Goal: Browse casually

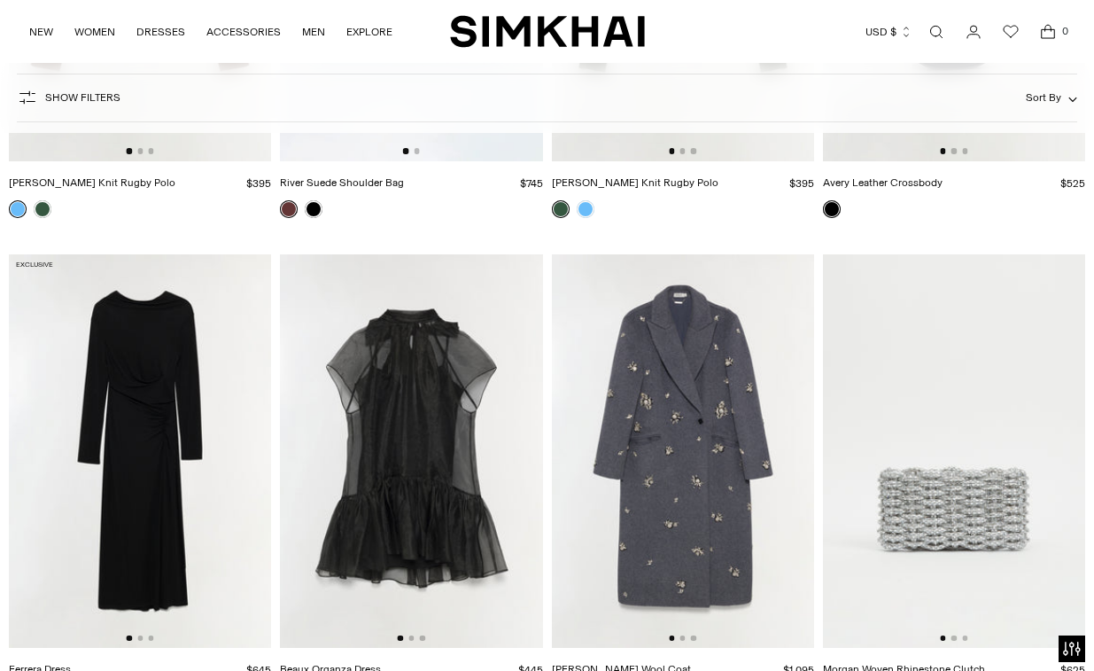
scroll to position [6379, 0]
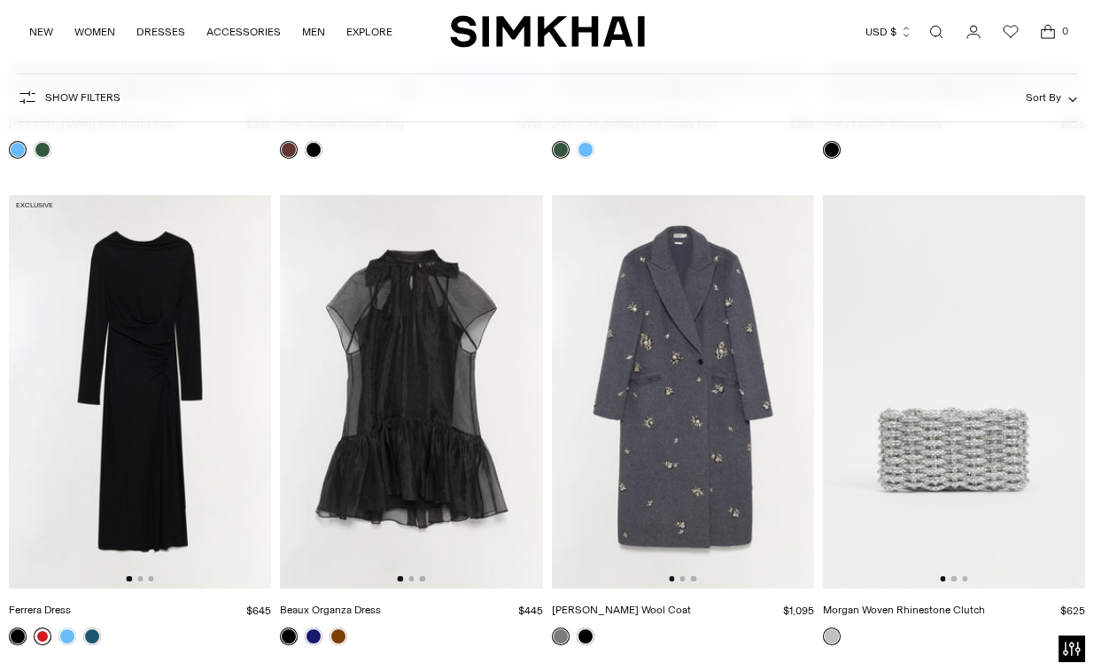
click at [44, 631] on link at bounding box center [43, 636] width 18 height 18
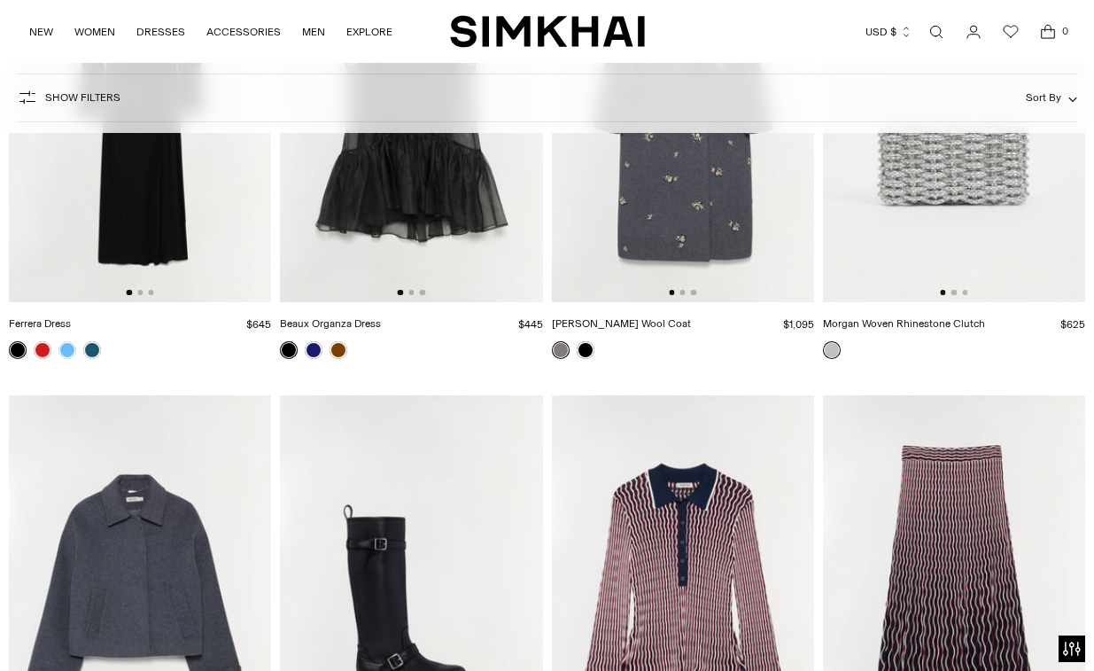
scroll to position [6929, 0]
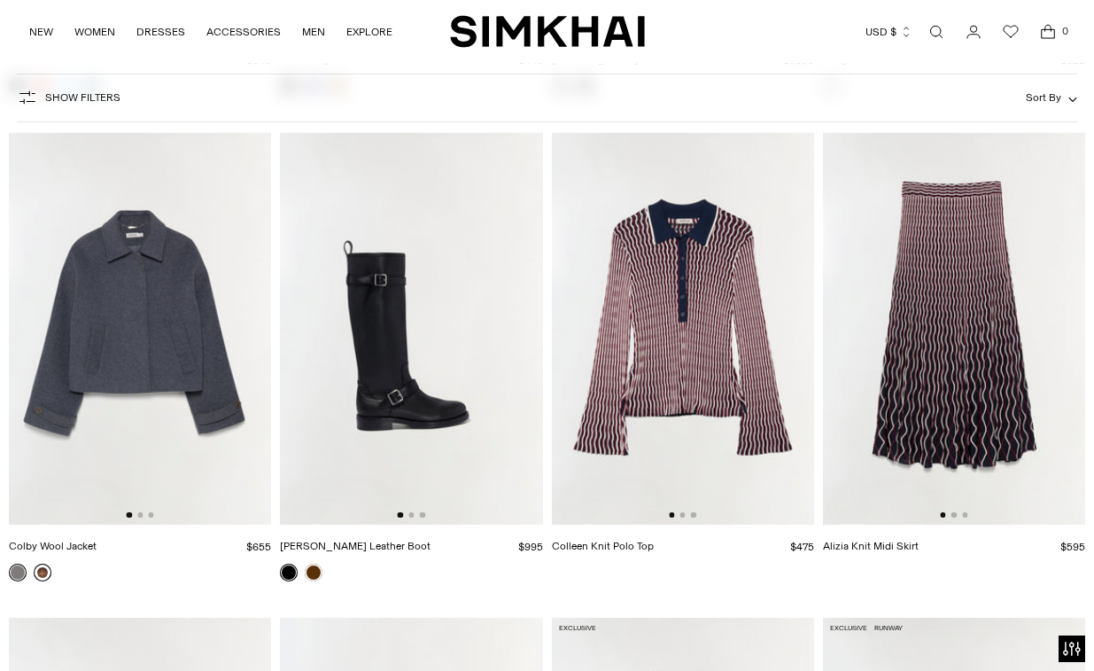
click at [41, 574] on link at bounding box center [43, 572] width 18 height 18
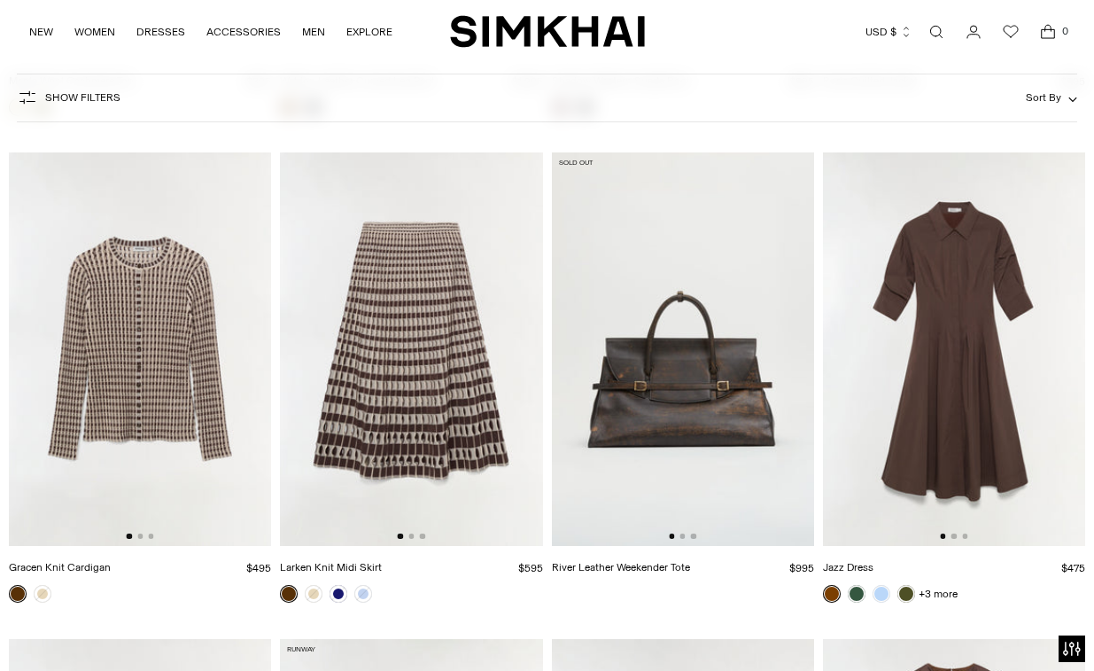
scroll to position [18573, 0]
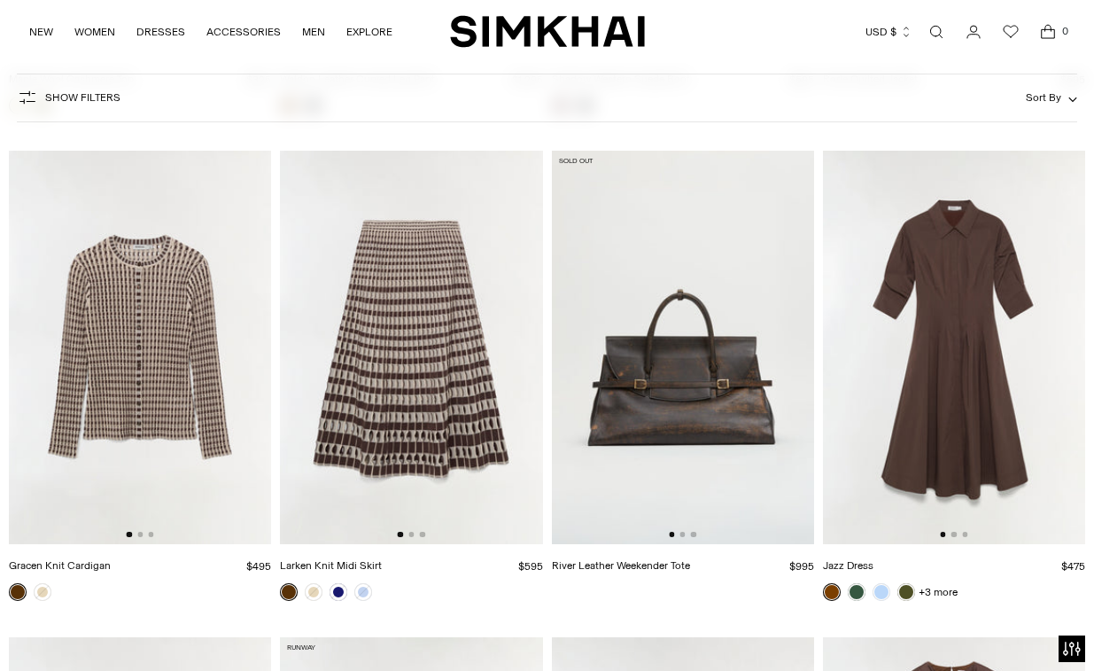
click at [391, 363] on img at bounding box center [411, 347] width 262 height 393
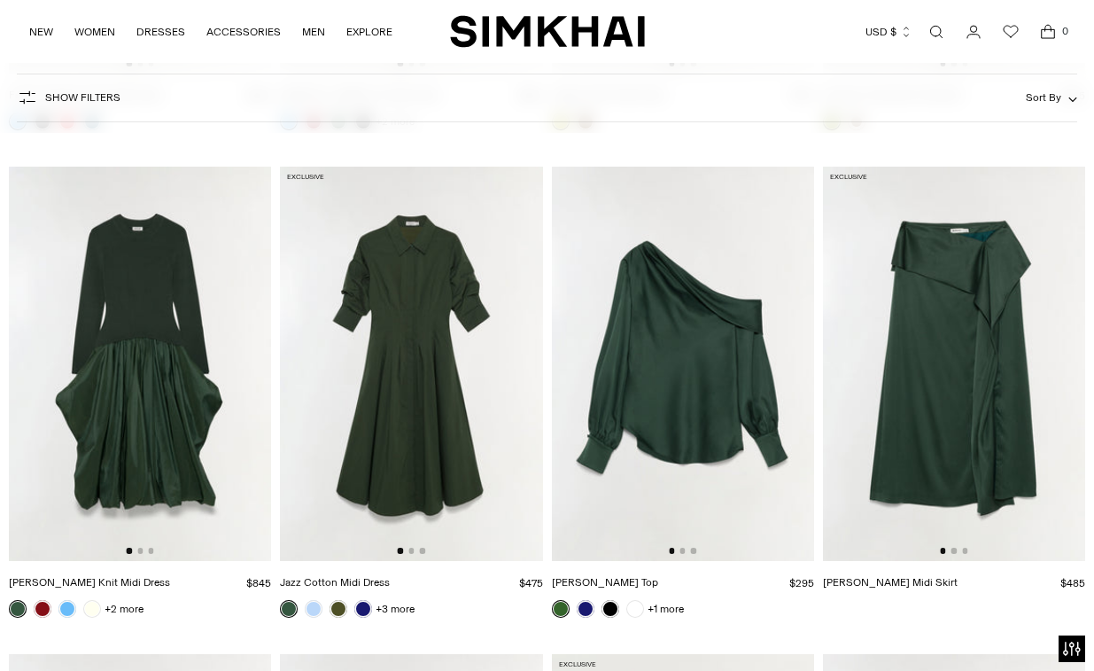
scroll to position [20016, 0]
click at [393, 314] on img at bounding box center [411, 363] width 262 height 393
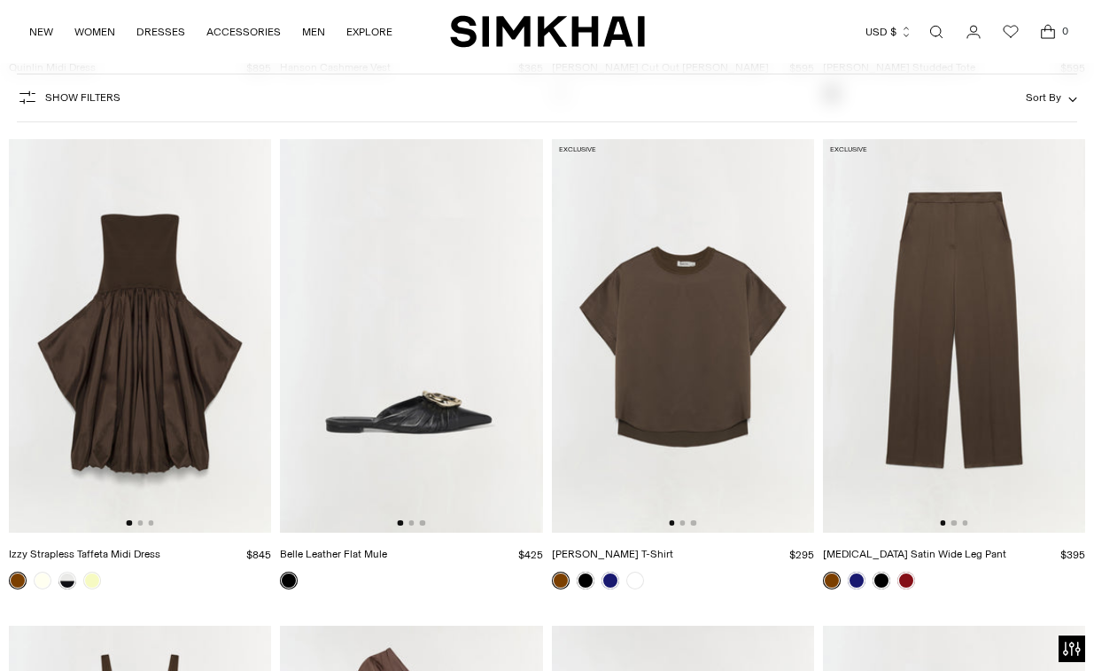
scroll to position [22442, 0]
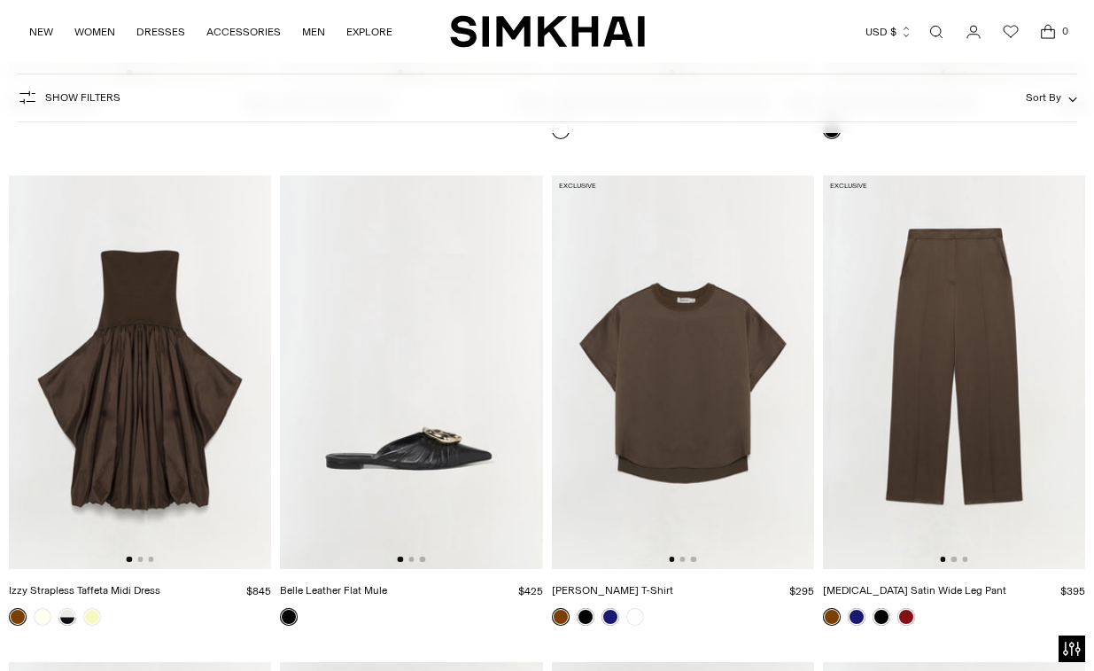
click at [959, 290] on img at bounding box center [954, 371] width 262 height 393
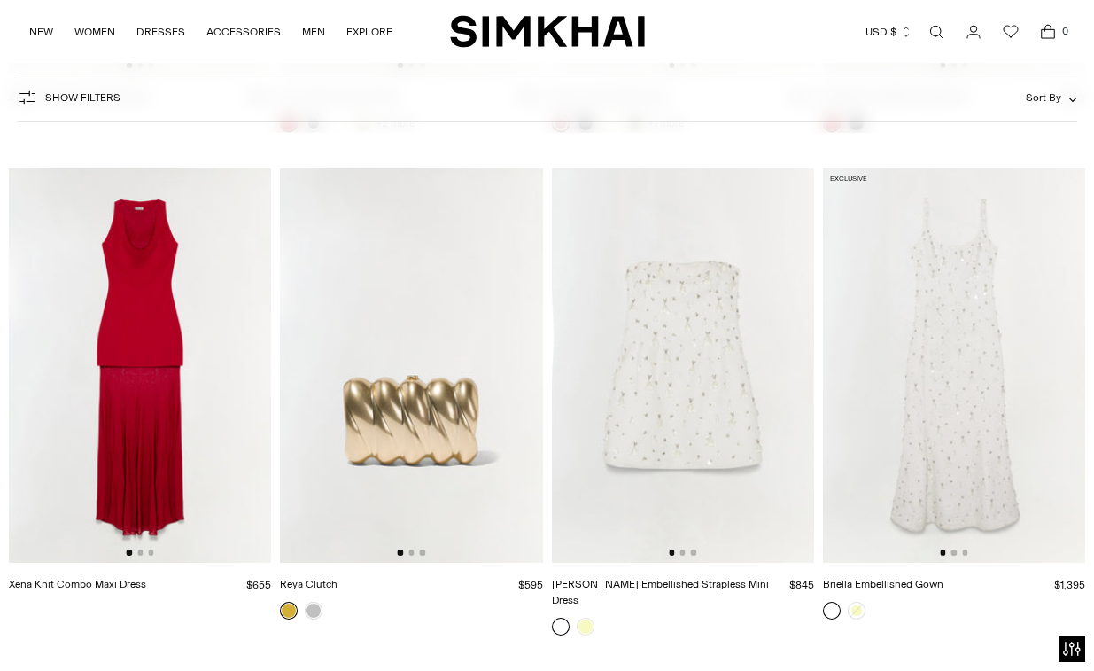
scroll to position [29292, 0]
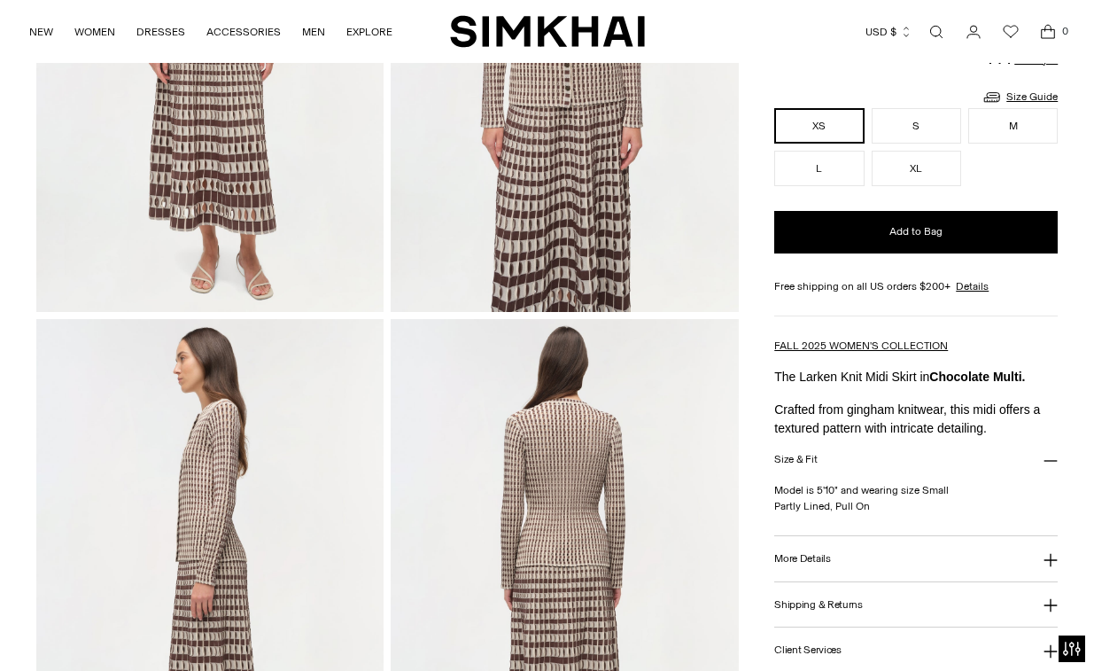
scroll to position [341, 0]
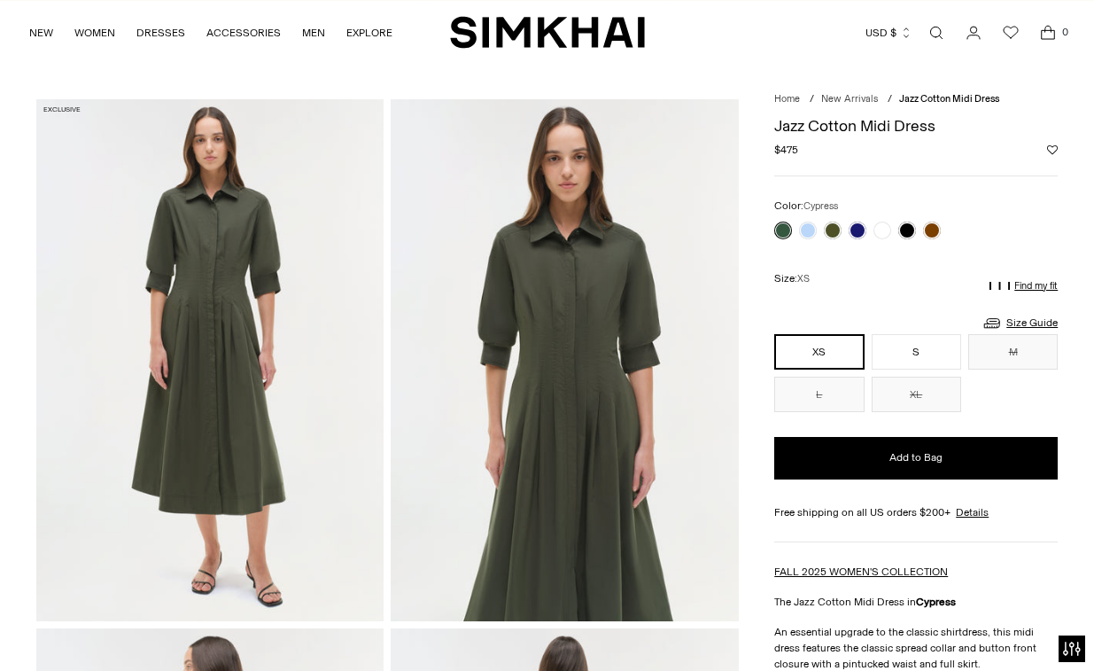
scroll to position [33, 0]
